Goal: Task Accomplishment & Management: Use online tool/utility

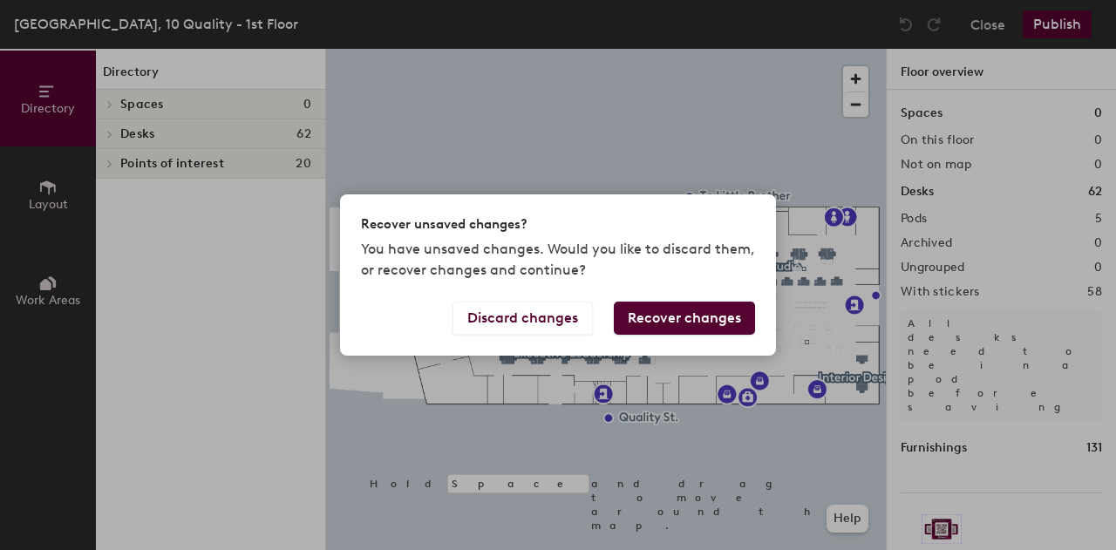
click at [666, 320] on button "Recover changes" at bounding box center [684, 318] width 141 height 33
